Goal: Find specific page/section: Find specific page/section

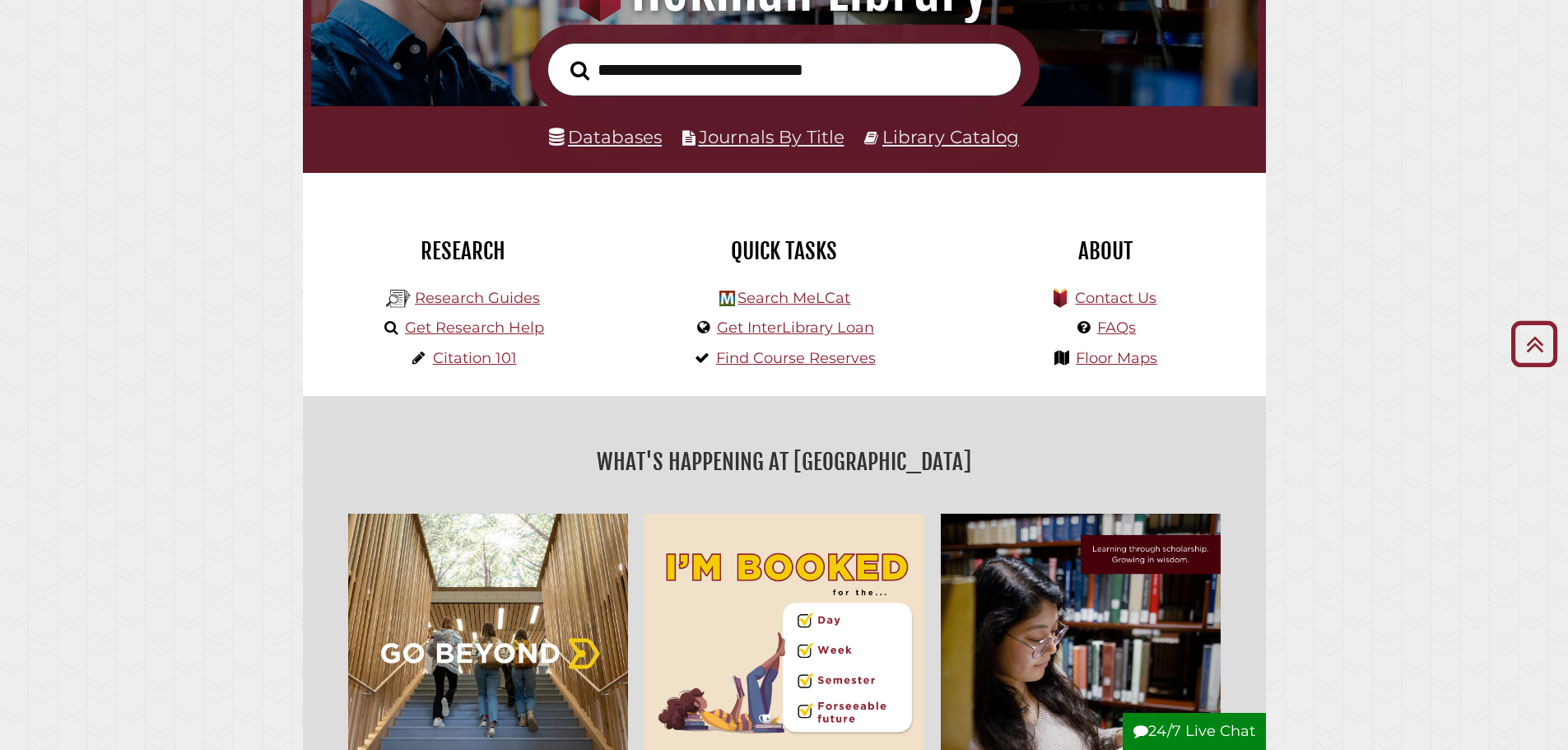
scroll to position [247, 0]
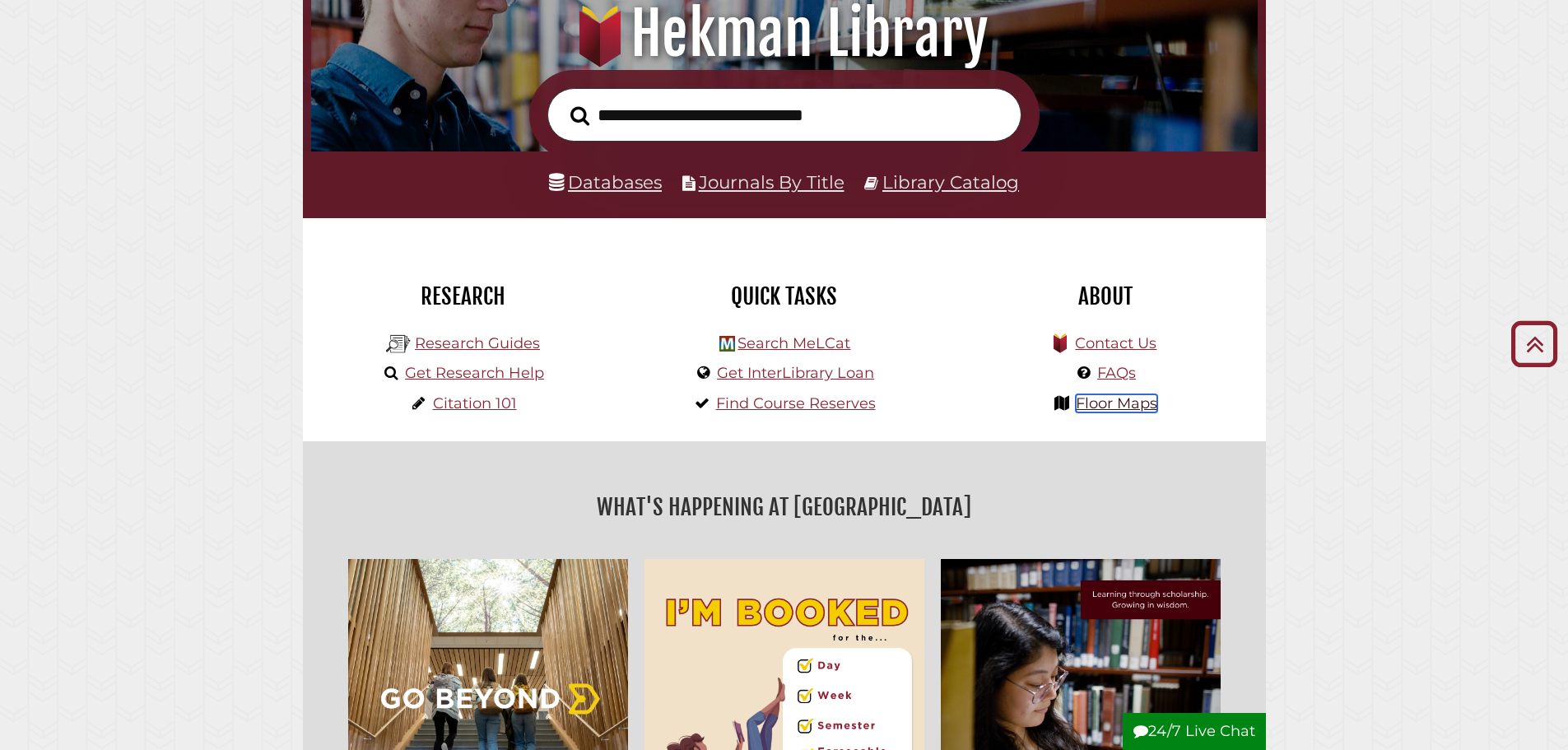
click at [1093, 402] on link "Floor Maps" at bounding box center [1115, 403] width 81 height 18
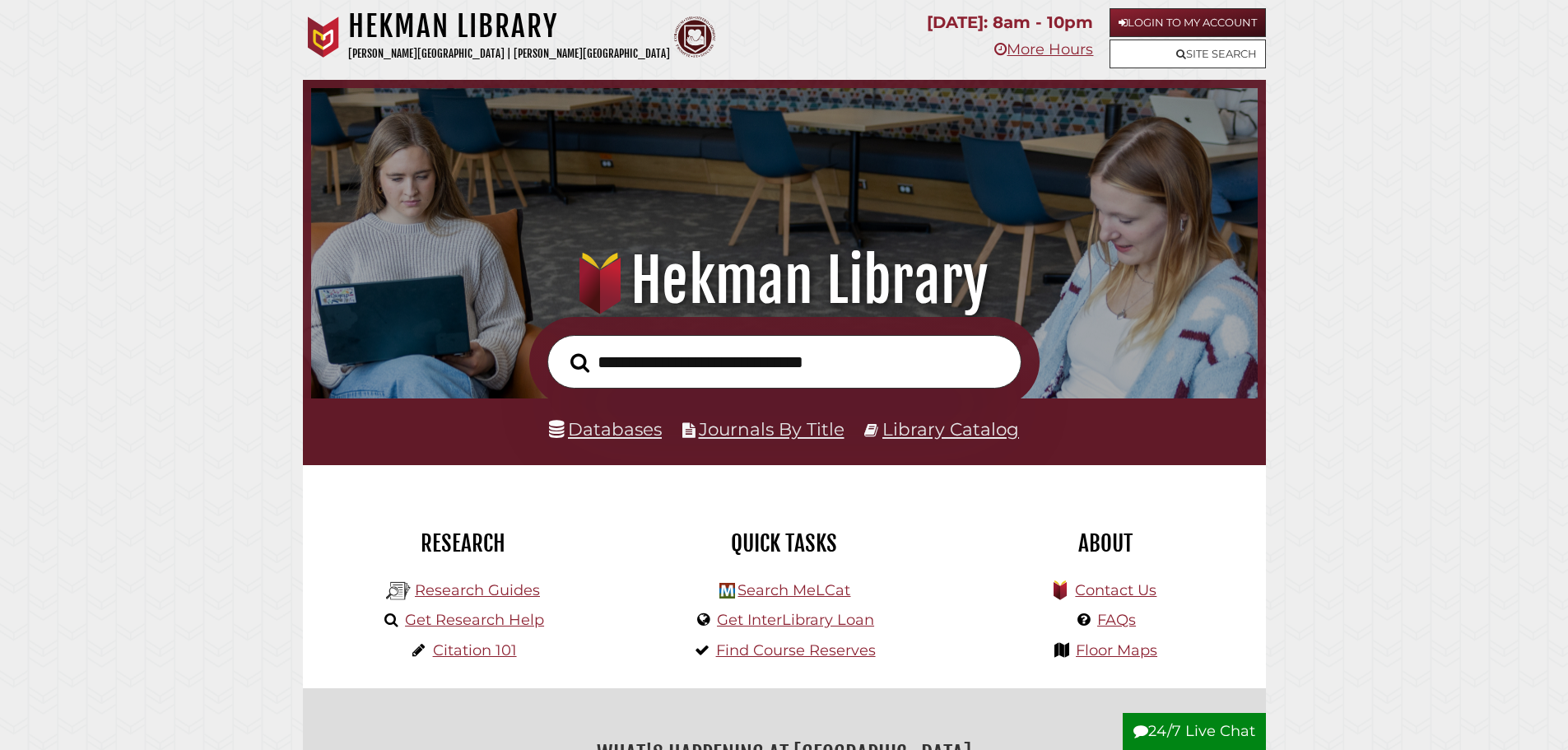
scroll to position [313, 939]
